Goal: Navigation & Orientation: Understand site structure

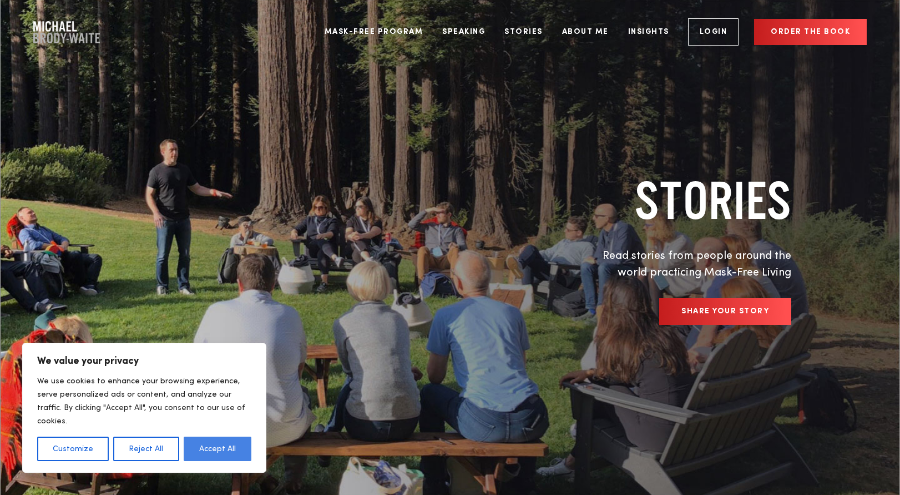
click at [220, 451] on button "Accept All" at bounding box center [218, 448] width 68 height 24
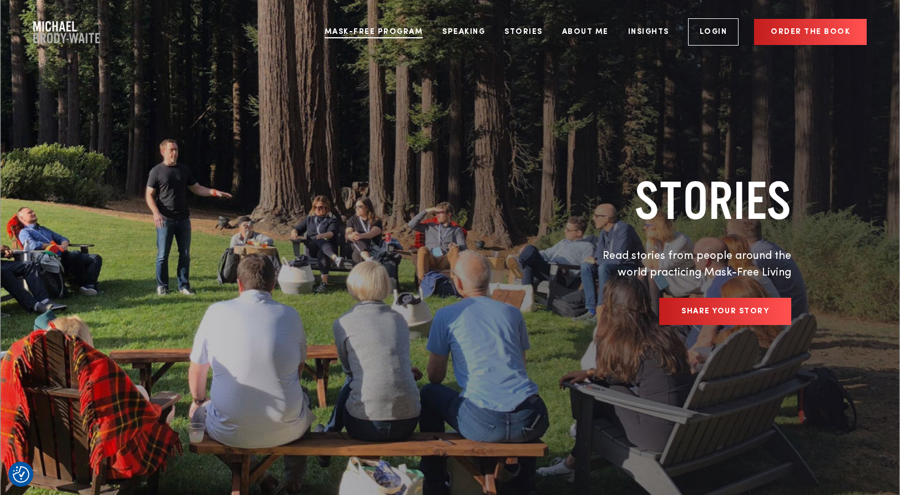
click at [414, 33] on link "Mask-Free Program" at bounding box center [373, 32] width 115 height 42
click at [478, 32] on link "Speaking" at bounding box center [463, 32] width 59 height 42
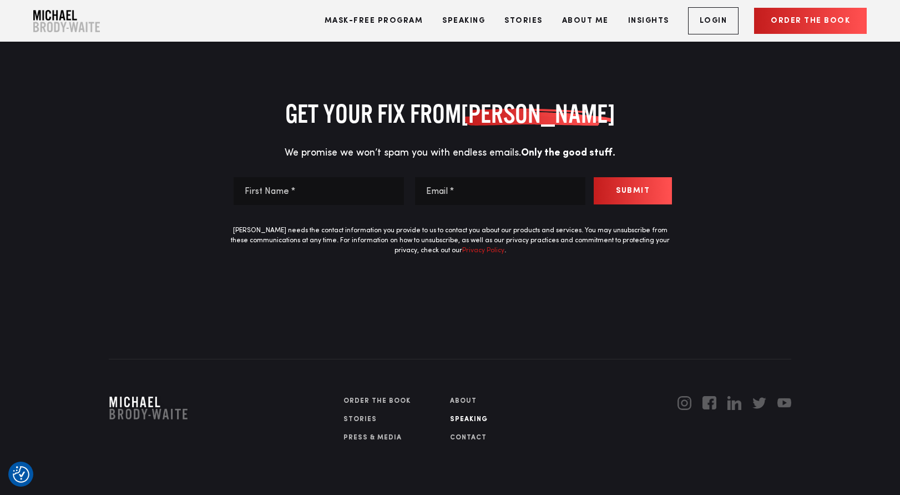
scroll to position [5143, 0]
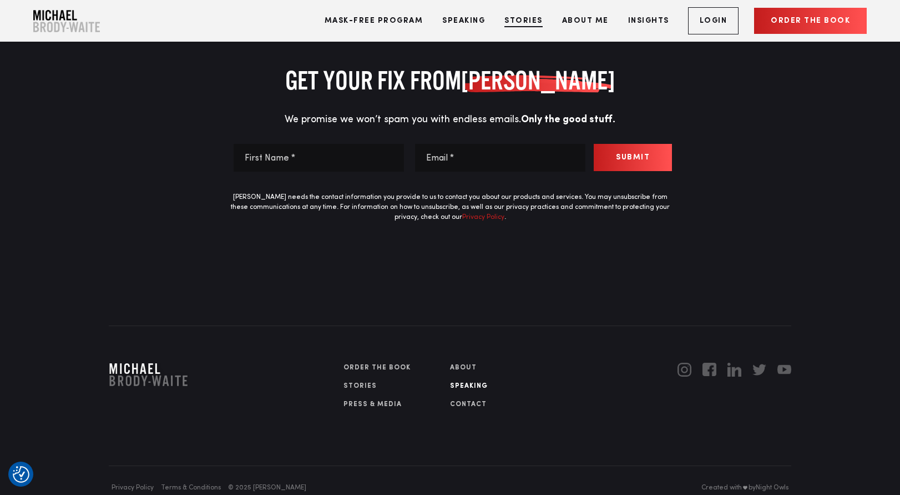
click at [526, 21] on link "Stories" at bounding box center [523, 21] width 55 height 42
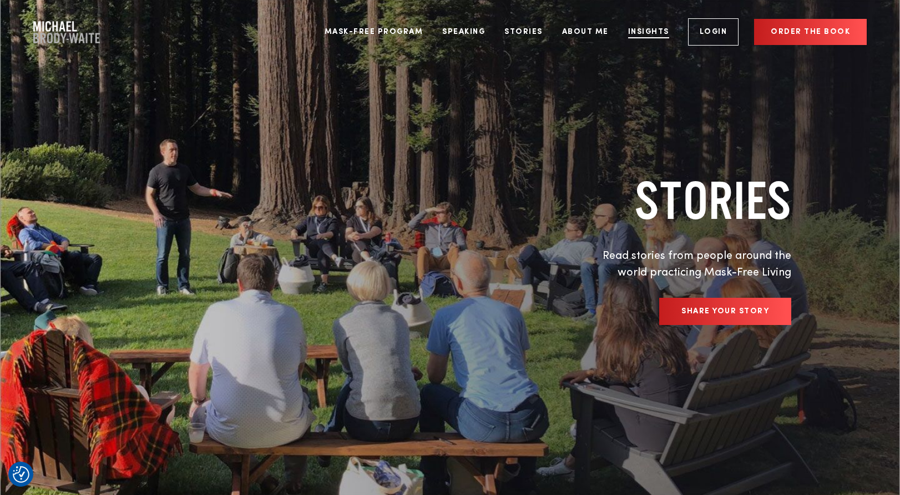
click at [645, 35] on link "Insights" at bounding box center [649, 32] width 58 height 42
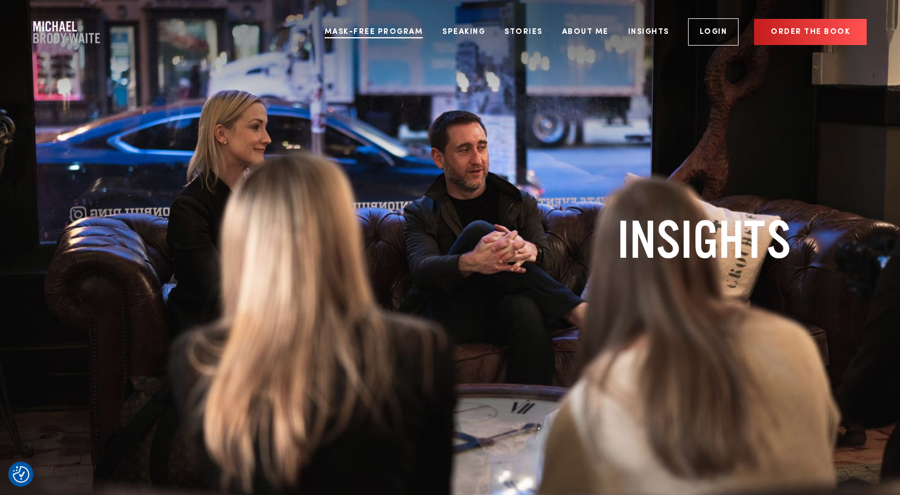
click at [402, 28] on link "Mask-Free Program" at bounding box center [373, 32] width 115 height 42
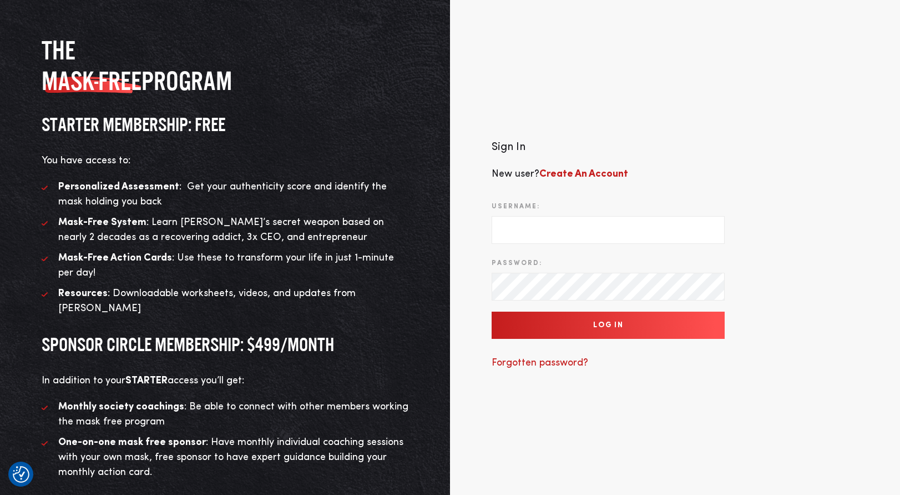
scroll to position [107, 0]
